Goal: Task Accomplishment & Management: Complete application form

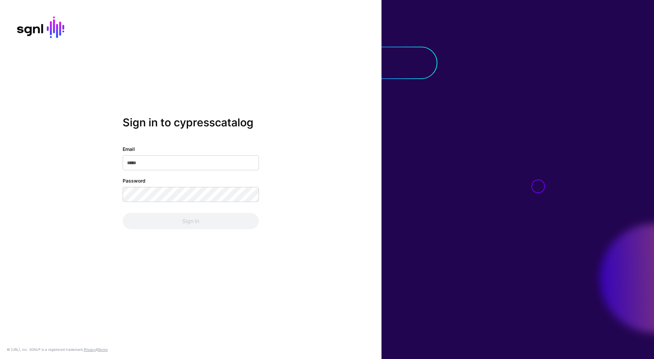
click at [213, 164] on input "Email" at bounding box center [191, 162] width 136 height 15
type input "**********"
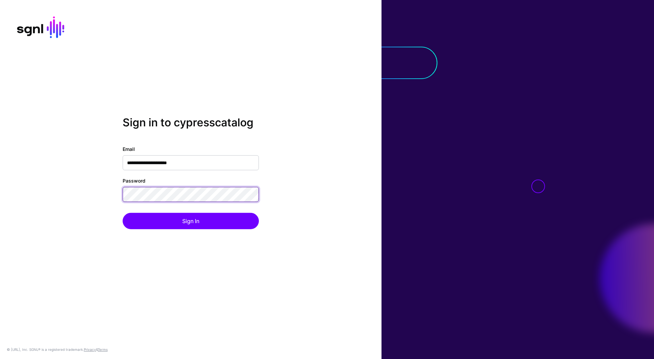
click at [123, 213] on button "Sign In" at bounding box center [191, 221] width 136 height 16
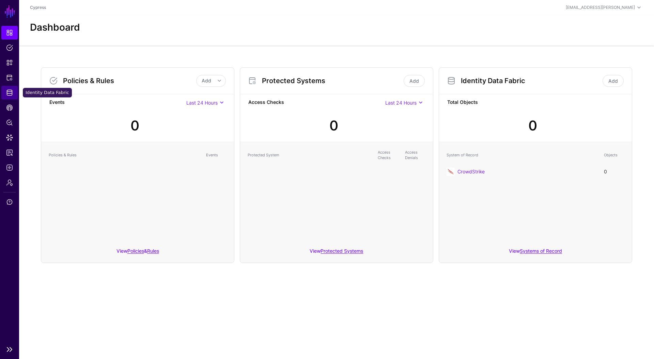
click at [15, 92] on link "Identity Data Fabric" at bounding box center [9, 93] width 16 height 14
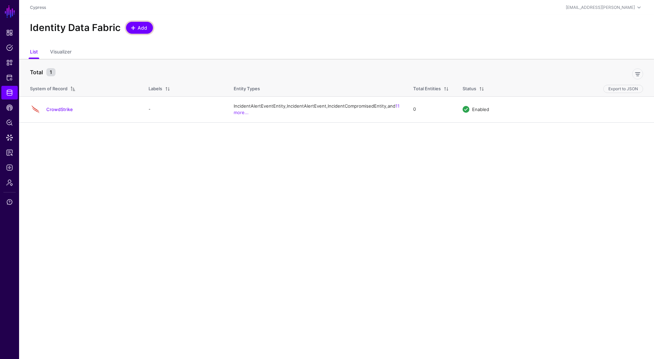
click at [131, 28] on span at bounding box center [133, 27] width 5 height 5
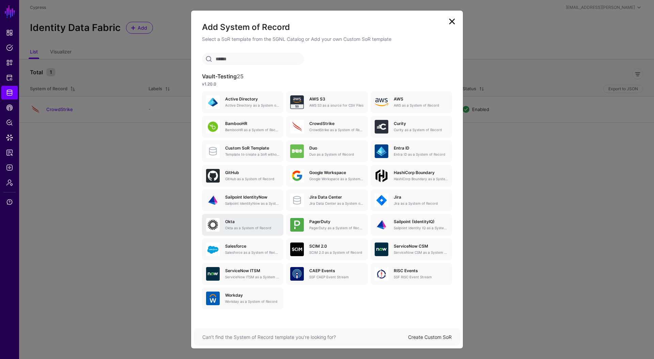
click at [262, 232] on link "[PERSON_NAME] as a System of Record" at bounding box center [242, 225] width 81 height 22
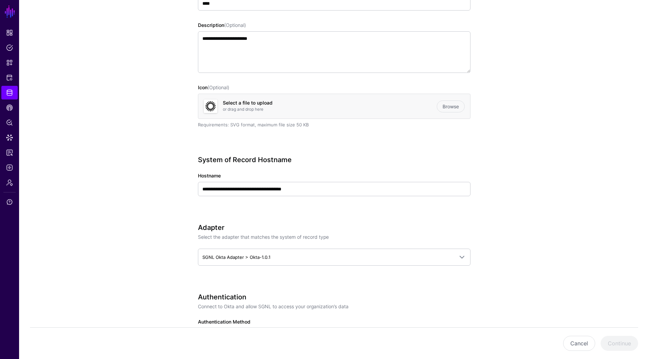
scroll to position [119, 0]
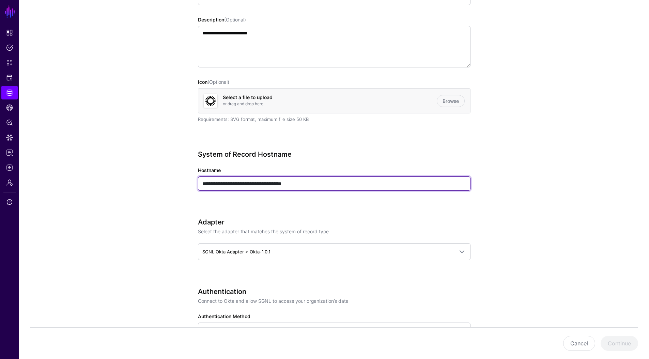
click at [377, 186] on input "**********" at bounding box center [334, 184] width 273 height 14
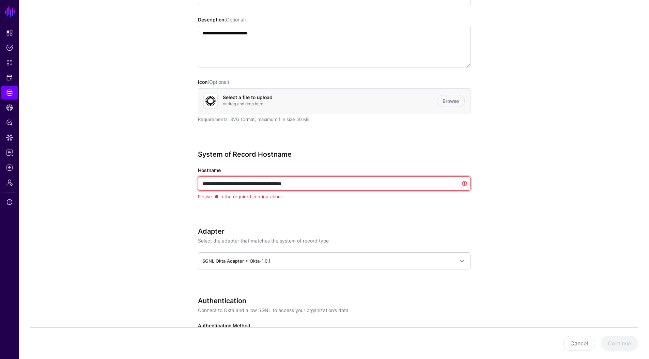
click at [377, 186] on input "**********" at bounding box center [334, 184] width 273 height 14
paste input "text"
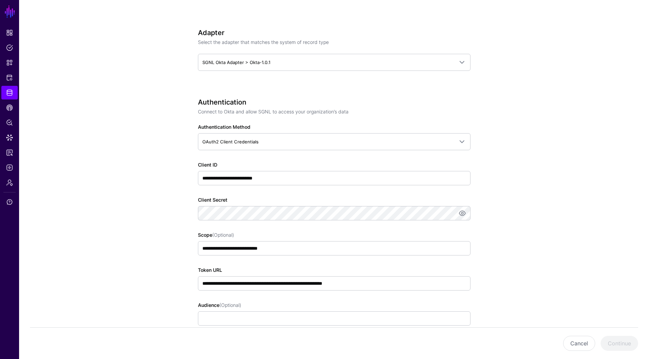
scroll to position [336, 0]
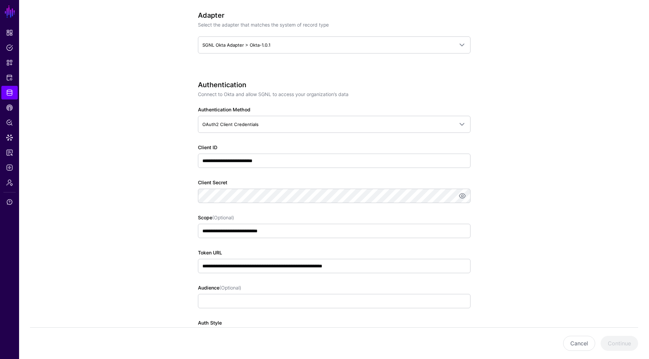
type input "**********"
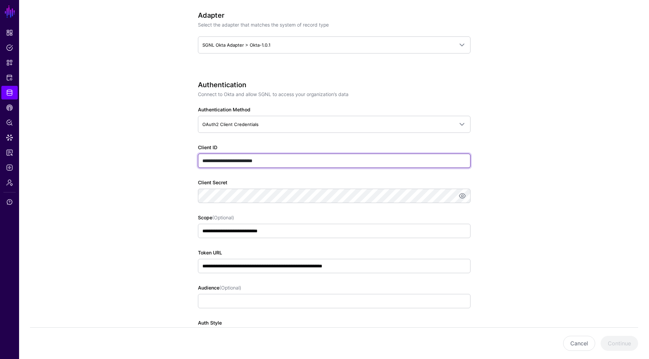
click at [329, 158] on input "**********" at bounding box center [334, 161] width 273 height 14
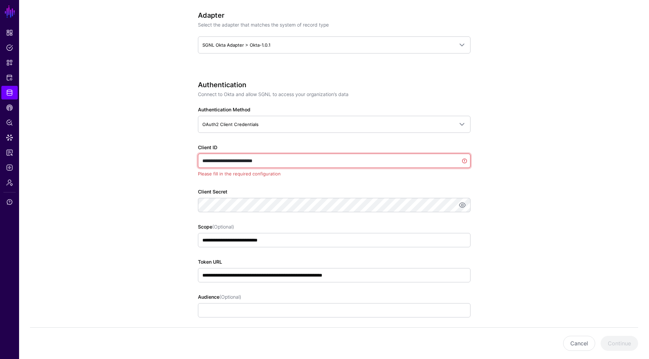
click at [329, 158] on input "**********" at bounding box center [334, 161] width 273 height 14
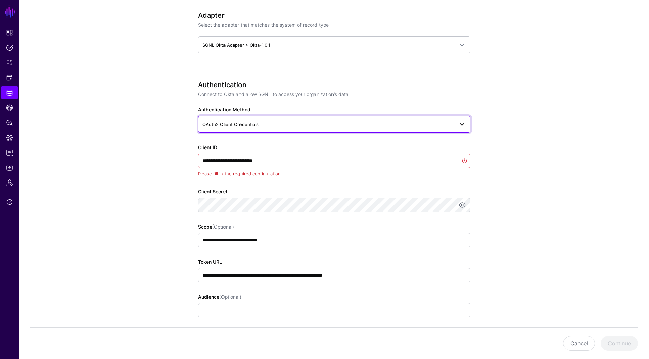
click at [340, 125] on span "OAuth2 Client Credentials" at bounding box center [328, 124] width 252 height 7
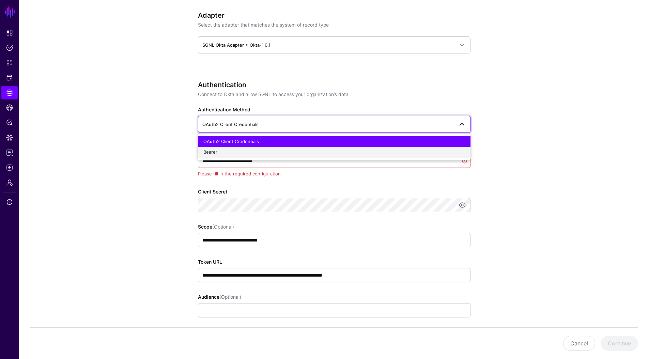
click at [321, 151] on div "Bearer" at bounding box center [335, 152] width 262 height 7
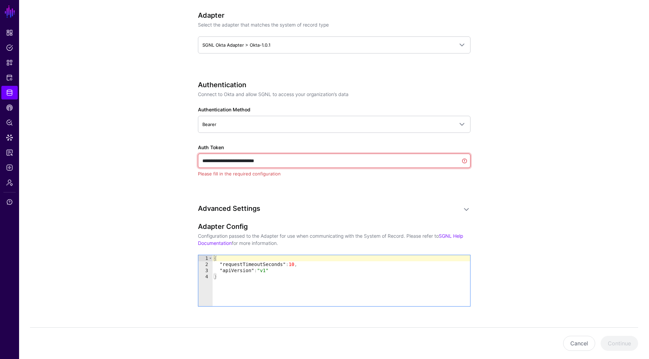
drag, startPoint x: 296, startPoint y: 157, endPoint x: 283, endPoint y: 161, distance: 13.4
click at [283, 161] on input "**********" at bounding box center [334, 161] width 273 height 14
paste input "**********"
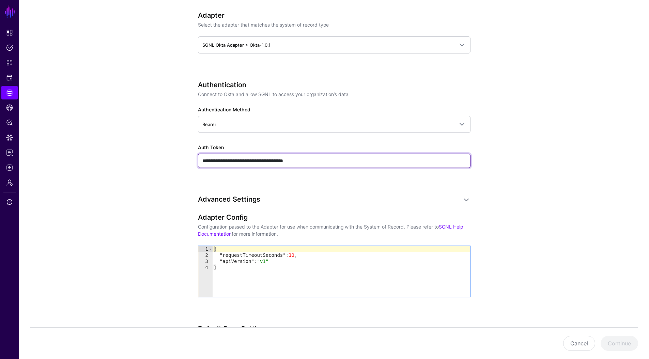
type input "**********"
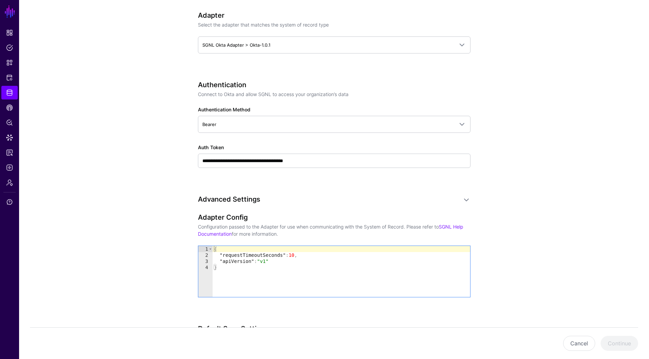
click at [277, 183] on div "**********" at bounding box center [334, 134] width 273 height 106
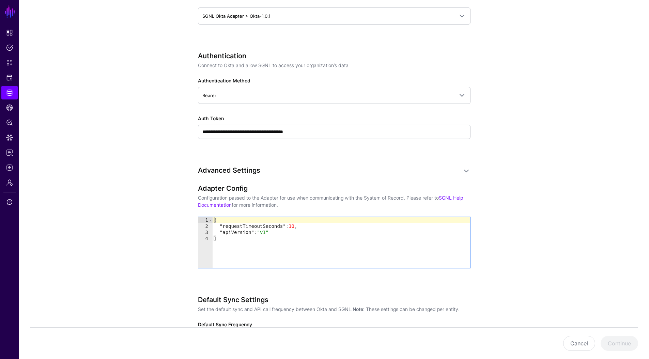
scroll to position [236, 0]
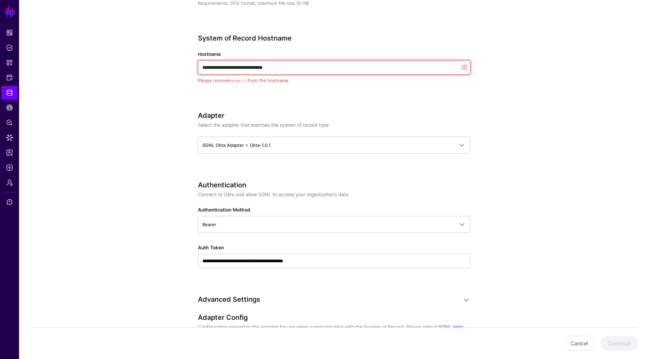
drag, startPoint x: 217, startPoint y: 65, endPoint x: 192, endPoint y: 67, distance: 25.6
click at [192, 67] on div "**********" at bounding box center [334, 200] width 316 height 764
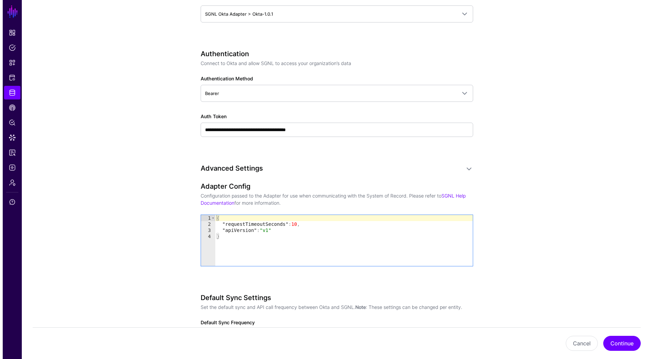
scroll to position [447, 0]
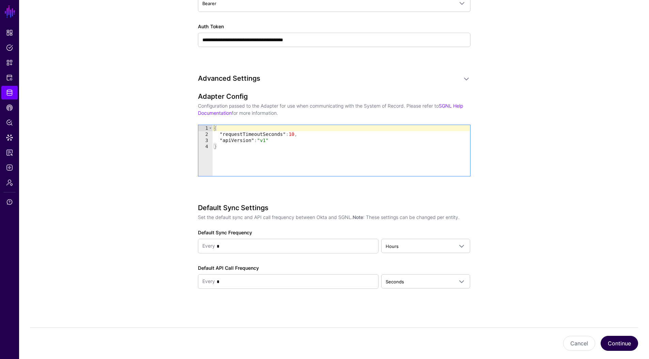
type input "**********"
click at [617, 338] on button "Continue" at bounding box center [619, 343] width 37 height 15
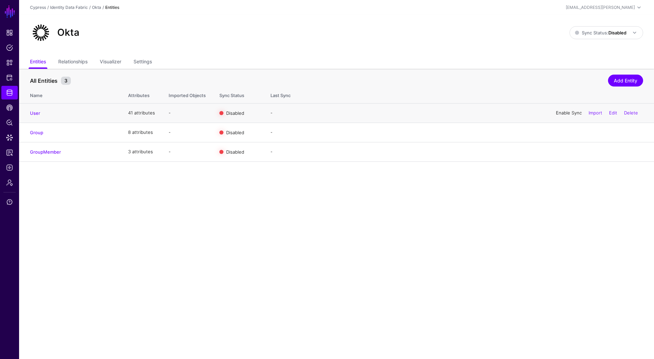
click at [560, 113] on link "Enable Sync" at bounding box center [569, 112] width 26 height 5
click at [564, 131] on link "Enable Sync" at bounding box center [569, 132] width 26 height 5
click at [566, 150] on link "Enable Sync" at bounding box center [569, 151] width 26 height 5
click at [10, 121] on span "Policy Lens" at bounding box center [9, 122] width 7 height 7
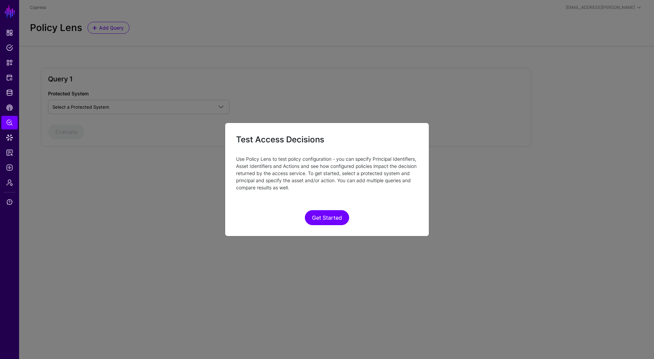
click at [10, 134] on ngb-modal-window "Test Access Decisions Use Policy Lens to test policy configuration - you can sp…" at bounding box center [327, 179] width 654 height 359
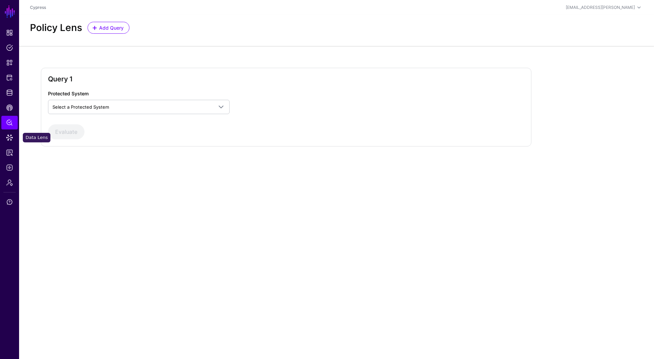
click at [12, 138] on span "Data Lens" at bounding box center [9, 137] width 7 height 7
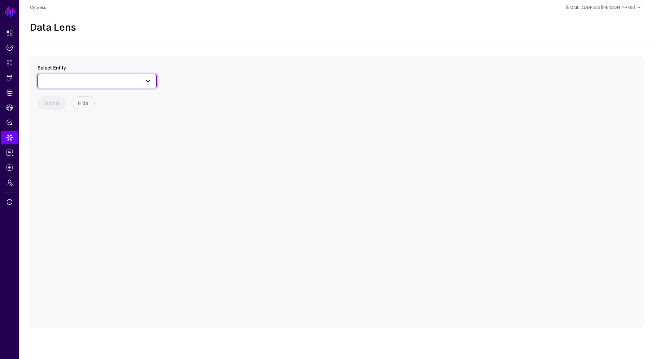
click at [98, 84] on span at bounding box center [97, 81] width 110 height 8
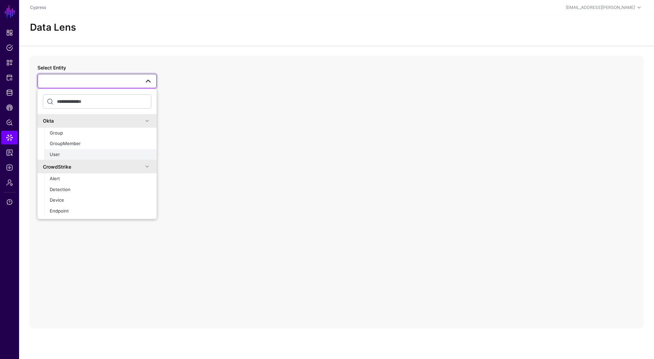
click at [71, 156] on div "User" at bounding box center [101, 154] width 102 height 7
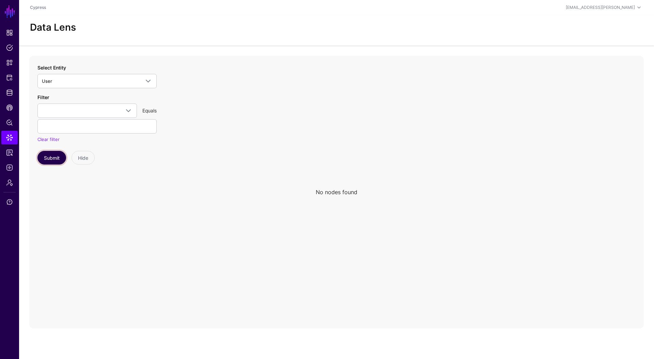
click at [58, 157] on button "Submit" at bounding box center [51, 158] width 29 height 14
click at [10, 93] on span "Identity Data Fabric" at bounding box center [9, 92] width 7 height 7
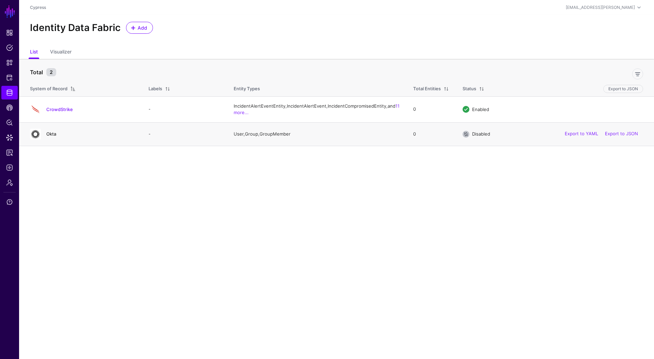
click at [50, 137] on link "Okta" at bounding box center [51, 133] width 10 height 5
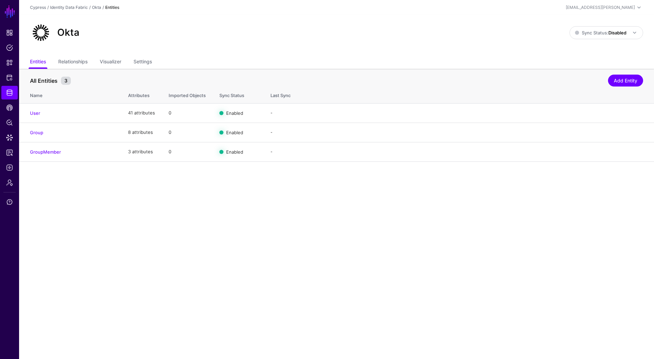
click at [623, 25] on div "Okta Sync Status: Disabled Enabled Syncing active for all configured entities t…" at bounding box center [337, 33] width 614 height 22
click at [623, 28] on link "Sync Status: Disabled" at bounding box center [607, 32] width 74 height 13
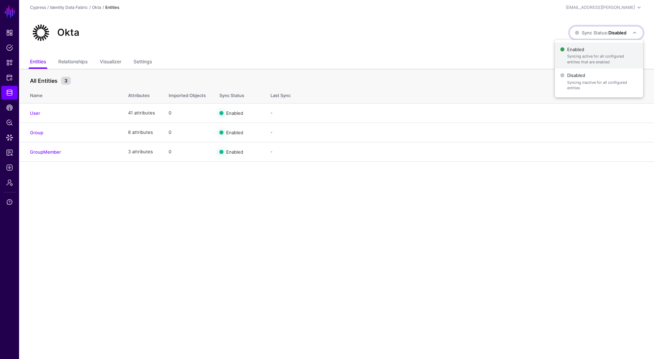
click at [591, 50] on span "Enabled Syncing active for all configured entities that are enabled" at bounding box center [599, 56] width 77 height 22
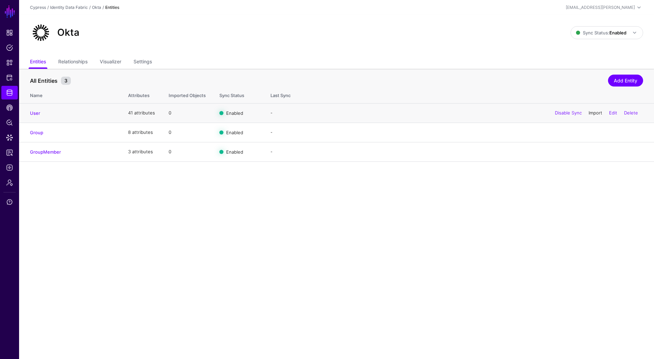
click at [593, 115] on link "Import" at bounding box center [596, 112] width 14 height 5
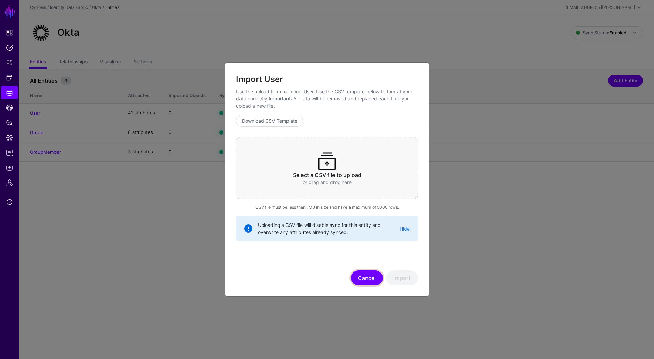
click at [374, 275] on button "Cancel" at bounding box center [367, 278] width 32 height 15
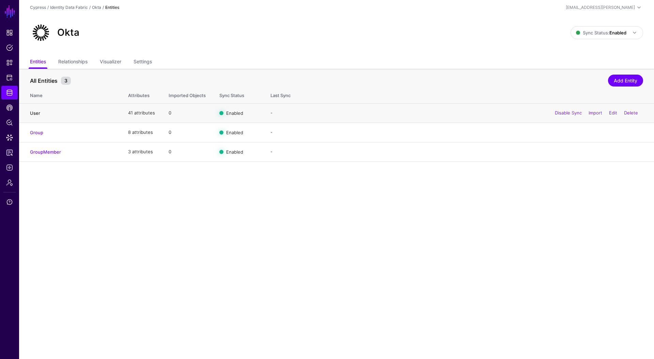
click at [36, 114] on link "User" at bounding box center [35, 112] width 10 height 5
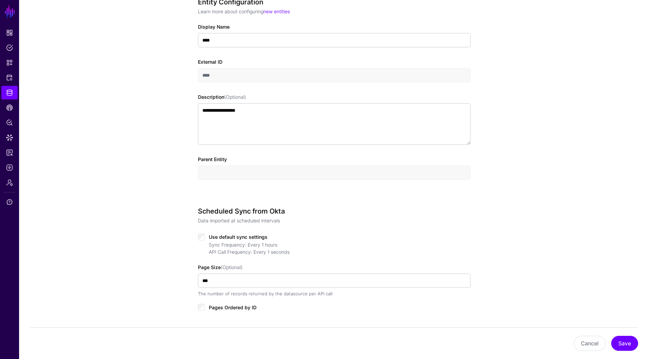
scroll to position [1, 0]
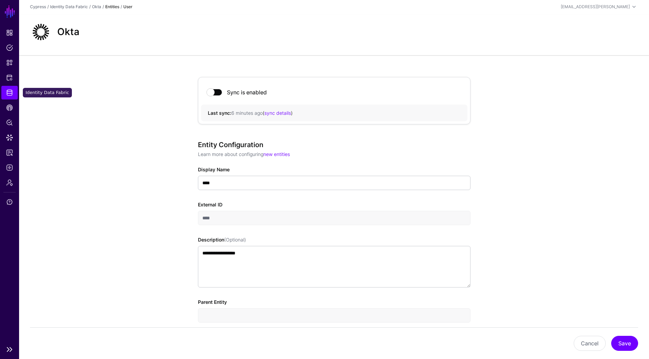
click at [4, 94] on link "Identity Data Fabric" at bounding box center [9, 93] width 16 height 14
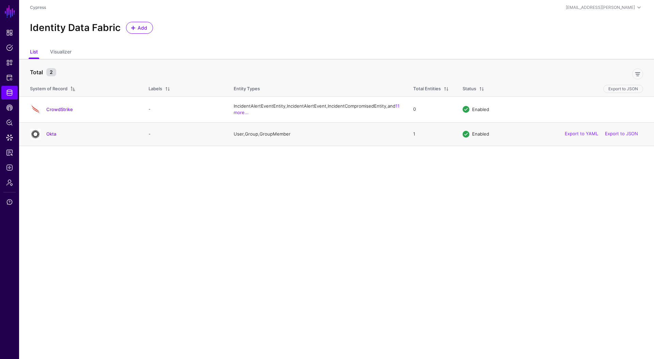
click at [52, 137] on div "Okta" at bounding box center [82, 134] width 110 height 11
click at [53, 137] on link "Okta" at bounding box center [51, 133] width 10 height 5
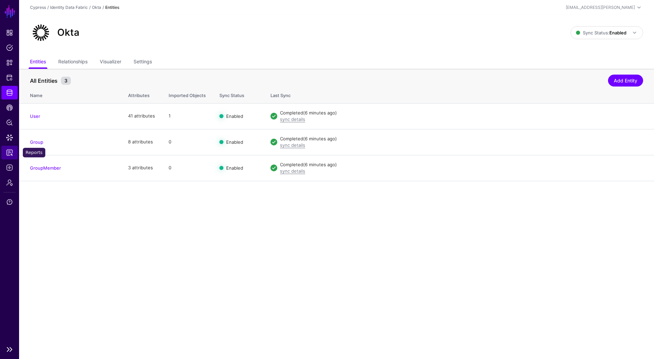
click at [10, 155] on span "Reports" at bounding box center [9, 152] width 7 height 7
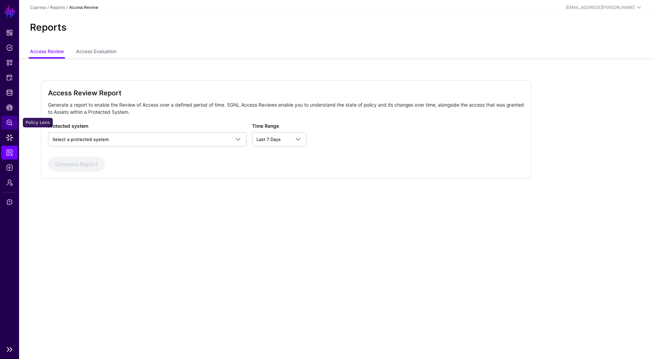
click at [10, 124] on span "Policy Lens" at bounding box center [9, 122] width 7 height 7
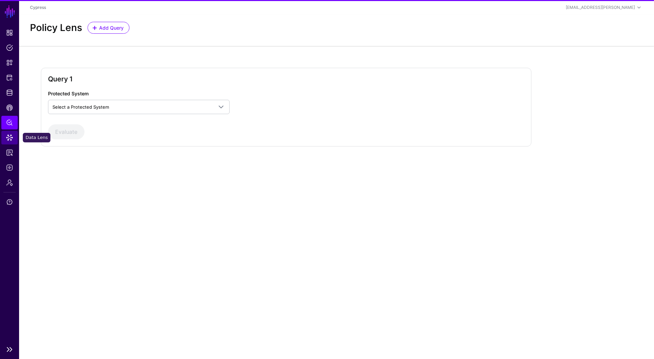
click at [11, 143] on link "Data Lens" at bounding box center [9, 138] width 16 height 14
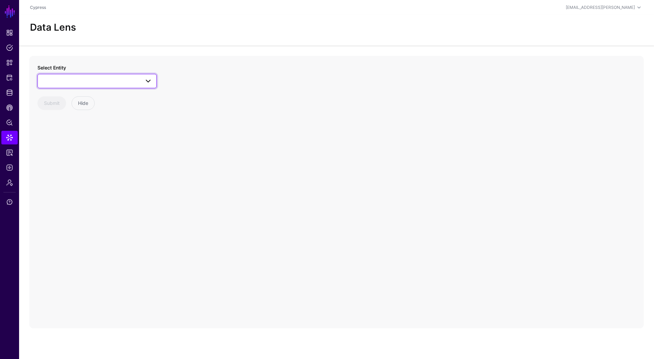
click at [91, 86] on link at bounding box center [96, 81] width 119 height 14
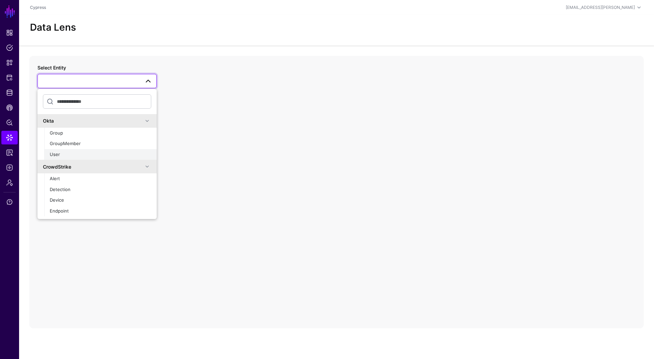
click at [76, 152] on div "User" at bounding box center [101, 154] width 102 height 7
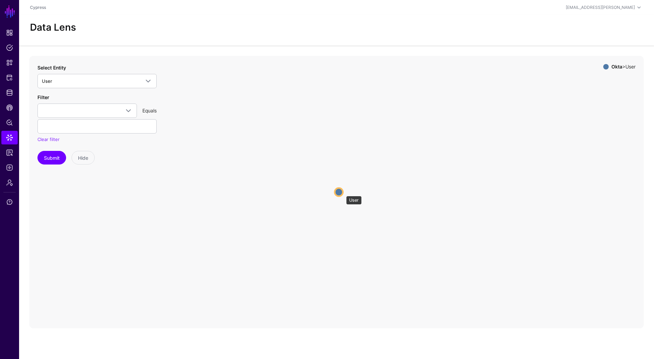
click at [343, 193] on circle at bounding box center [339, 192] width 8 height 8
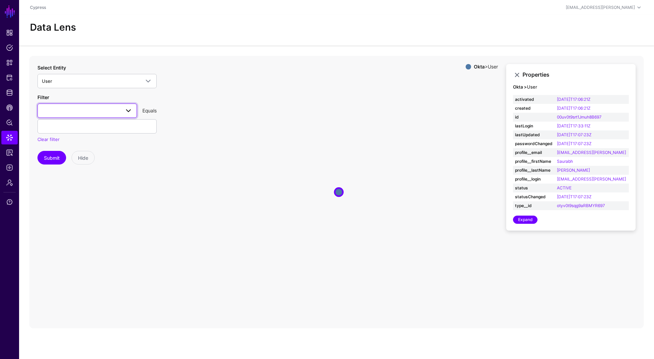
click at [120, 110] on span at bounding box center [126, 111] width 12 height 8
click at [224, 120] on icon "User User" at bounding box center [336, 192] width 615 height 273
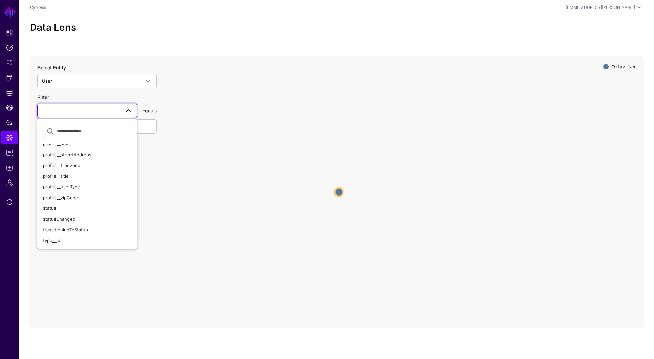
click at [187, 126] on icon "User User" at bounding box center [336, 192] width 615 height 273
click at [130, 111] on span at bounding box center [128, 111] width 8 height 8
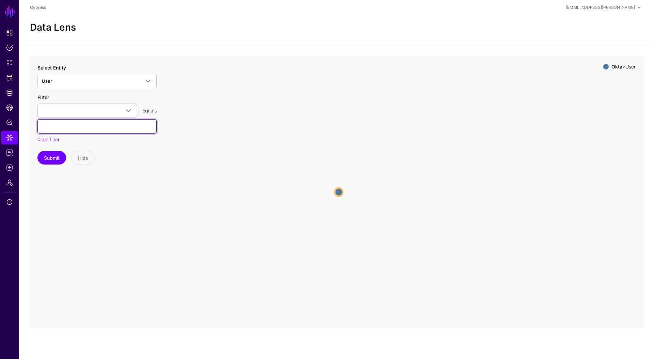
click at [137, 127] on input "text" at bounding box center [96, 126] width 119 height 14
click at [229, 123] on icon "User User" at bounding box center [336, 192] width 615 height 273
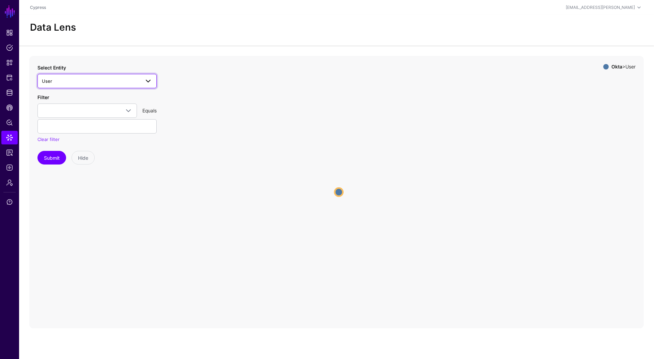
click at [78, 82] on span "User" at bounding box center [91, 80] width 98 height 7
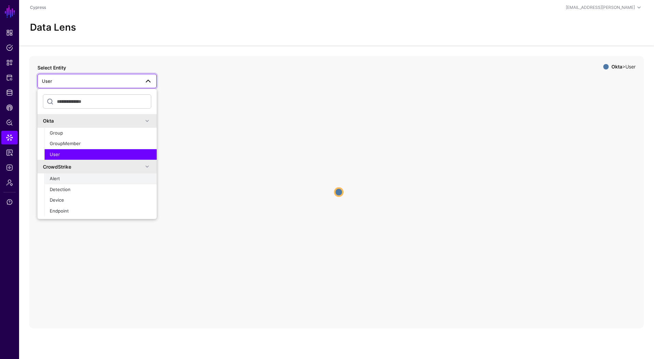
click at [69, 180] on div "Alert" at bounding box center [101, 179] width 102 height 7
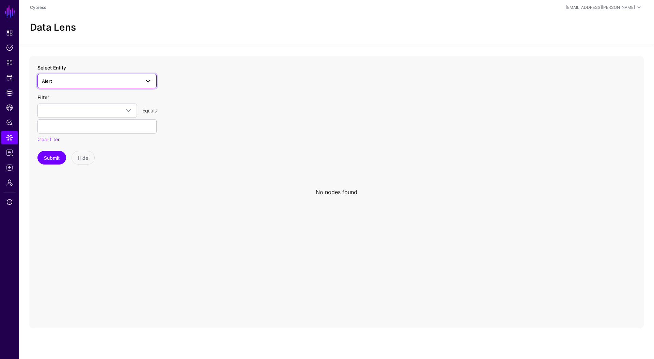
click at [104, 82] on span "Alert" at bounding box center [91, 80] width 98 height 7
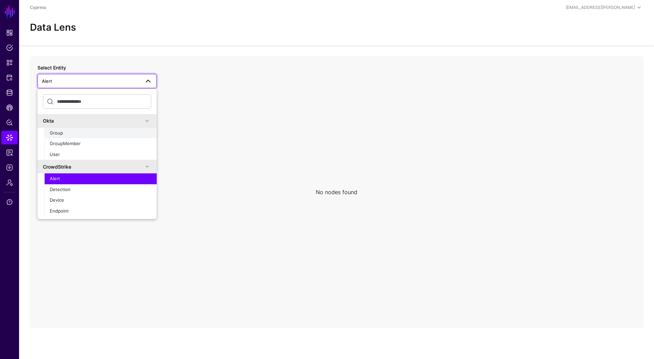
click at [85, 135] on div "Group" at bounding box center [101, 133] width 102 height 7
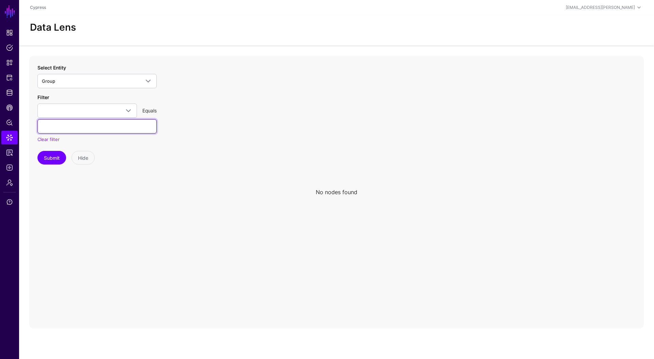
click at [73, 131] on input "text" at bounding box center [96, 126] width 119 height 14
click at [86, 113] on span at bounding box center [87, 111] width 91 height 8
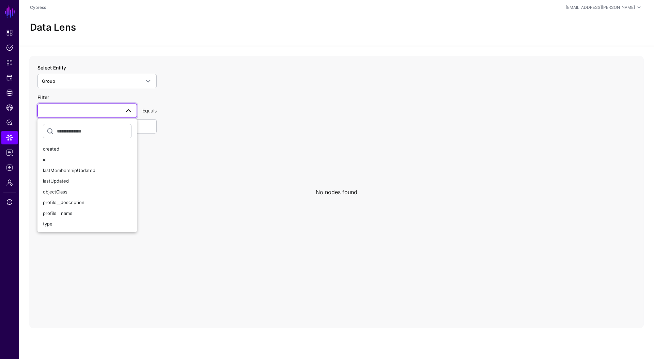
click at [231, 126] on icon at bounding box center [336, 192] width 615 height 273
click at [232, 136] on icon at bounding box center [336, 192] width 615 height 273
click at [128, 110] on span at bounding box center [128, 111] width 8 height 8
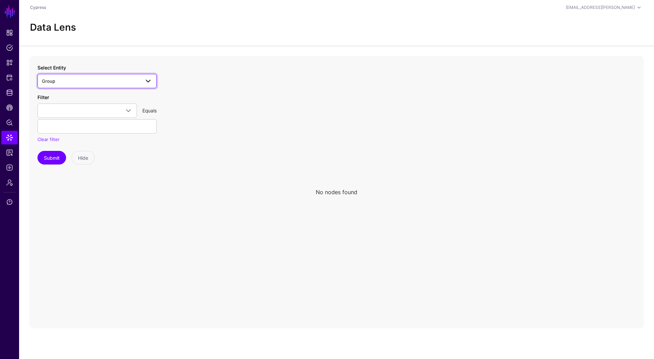
click at [148, 85] on span at bounding box center [148, 81] width 8 height 8
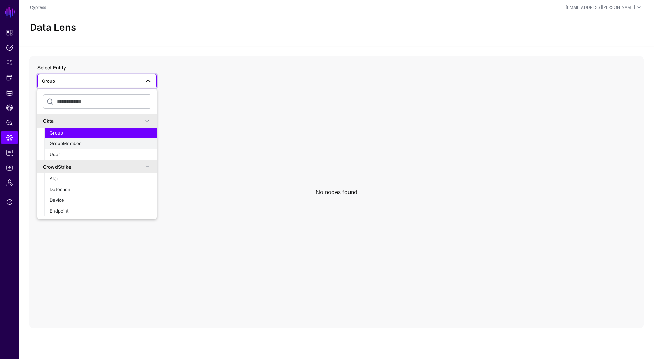
click at [100, 146] on div "GroupMember" at bounding box center [101, 143] width 102 height 7
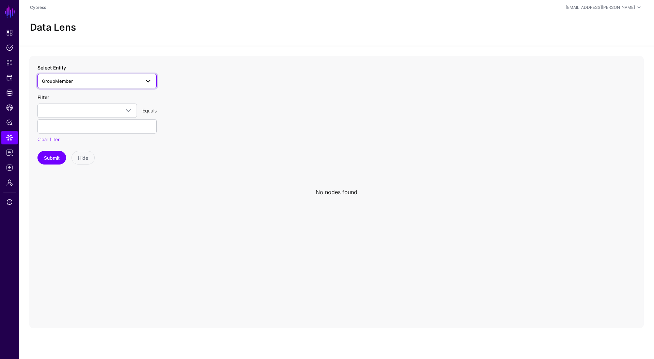
click at [131, 80] on span "GroupMember" at bounding box center [91, 80] width 98 height 7
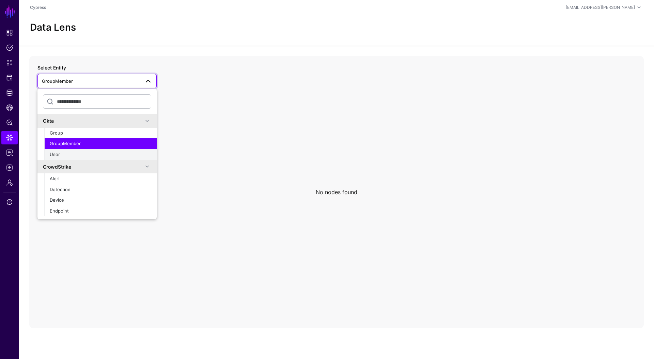
click at [99, 153] on div "User" at bounding box center [101, 154] width 102 height 7
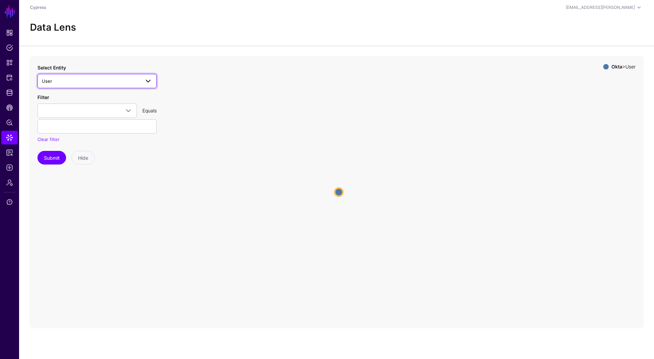
click at [90, 81] on span "User" at bounding box center [91, 80] width 98 height 7
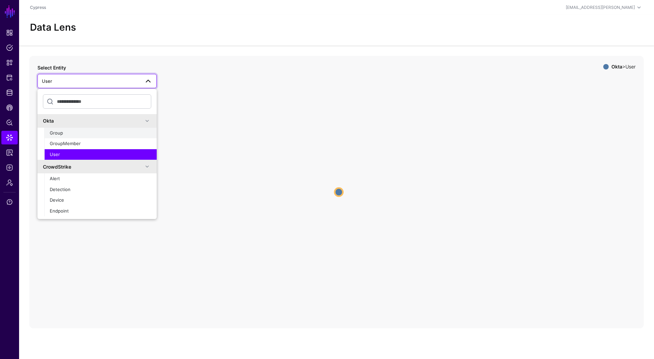
click at [117, 136] on div "Group" at bounding box center [101, 133] width 102 height 7
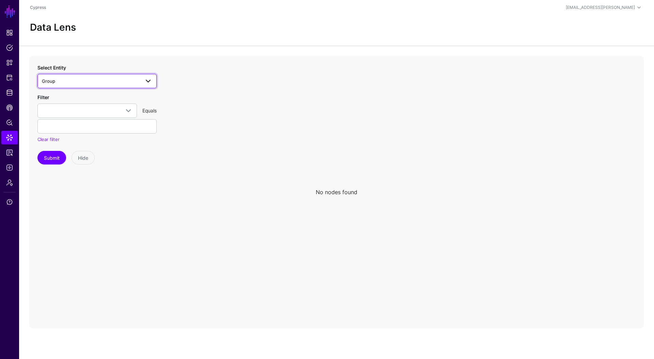
click at [136, 82] on span "Group" at bounding box center [91, 80] width 98 height 7
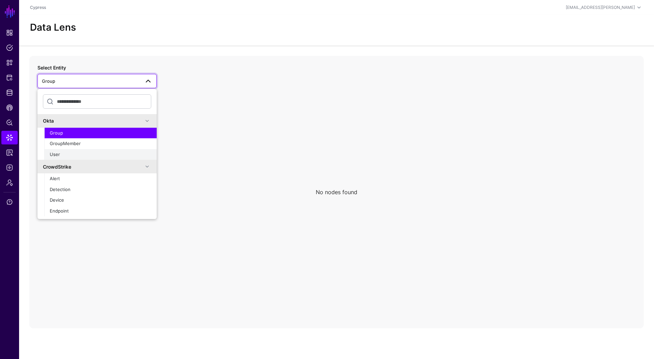
click at [122, 152] on div "User" at bounding box center [101, 154] width 102 height 7
